Goal: Information Seeking & Learning: Learn about a topic

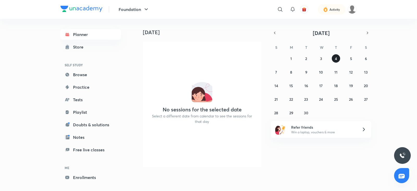
click at [337, 59] on button "4" at bounding box center [336, 58] width 8 height 8
click at [145, 9] on icon "button" at bounding box center [146, 9] width 6 height 6
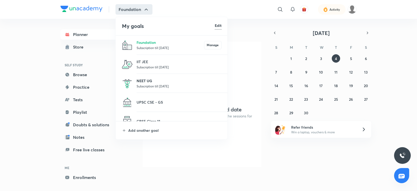
click at [159, 82] on p "NEET UG" at bounding box center [179, 80] width 85 height 5
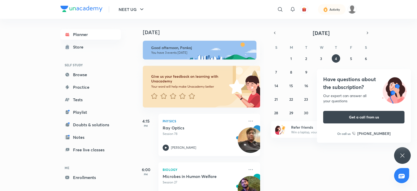
click at [404, 160] on div "Have questions about the subscription? Our expert can answer all your questions…" at bounding box center [402, 155] width 17 height 17
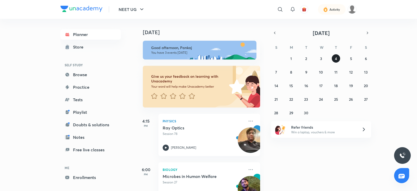
click at [337, 61] on button "4" at bounding box center [336, 58] width 8 height 8
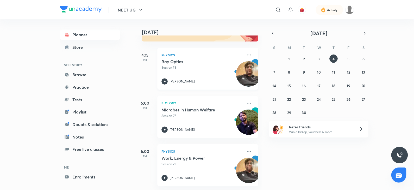
scroll to position [71, 0]
click at [248, 52] on icon at bounding box center [251, 55] width 6 height 6
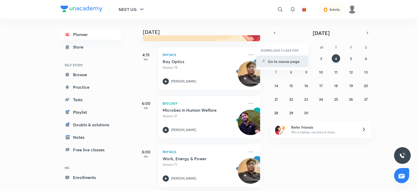
click at [281, 60] on p "Go to course page" at bounding box center [286, 61] width 36 height 5
